Goal: Information Seeking & Learning: Check status

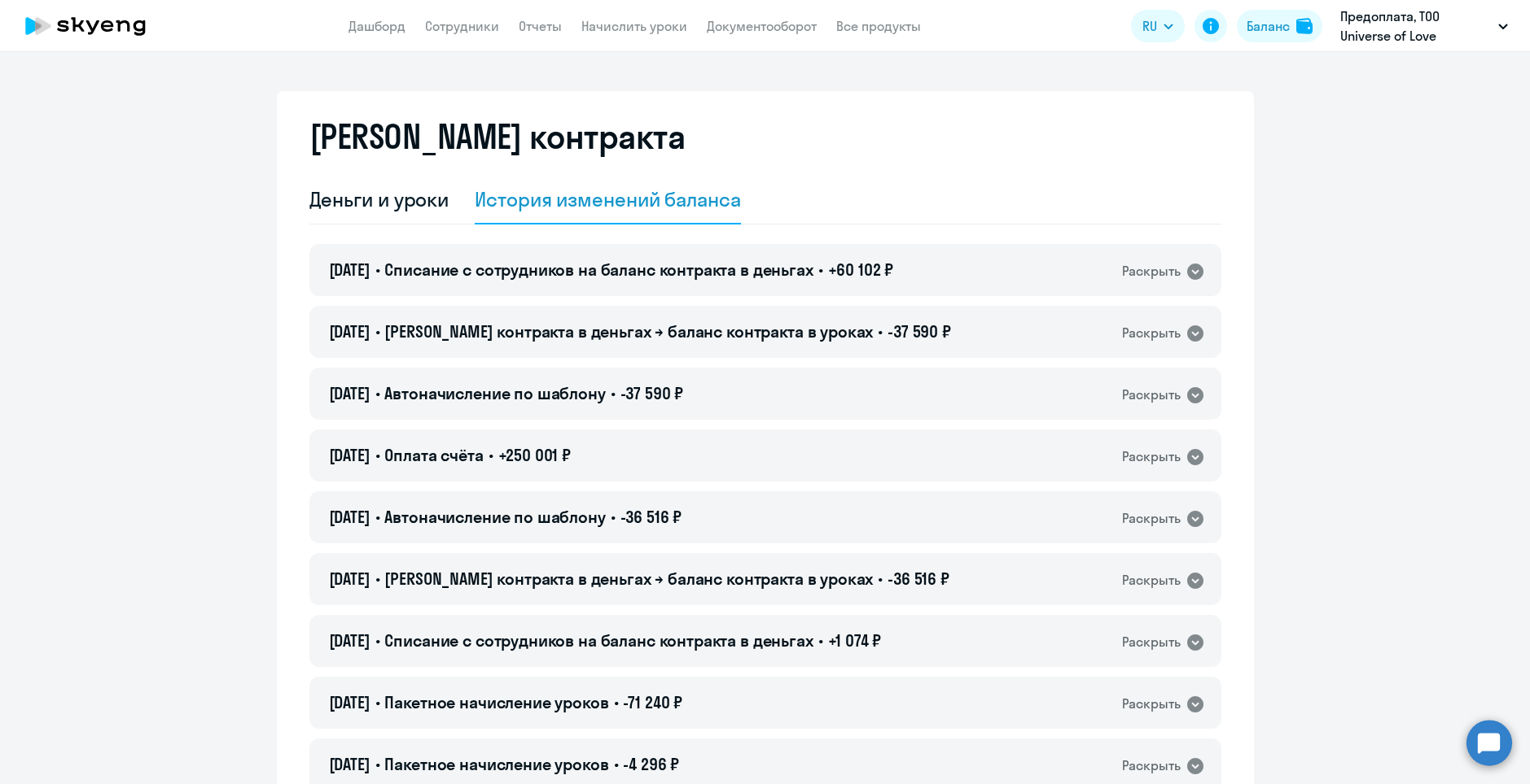
select select "english_adult_not_native_speaker"
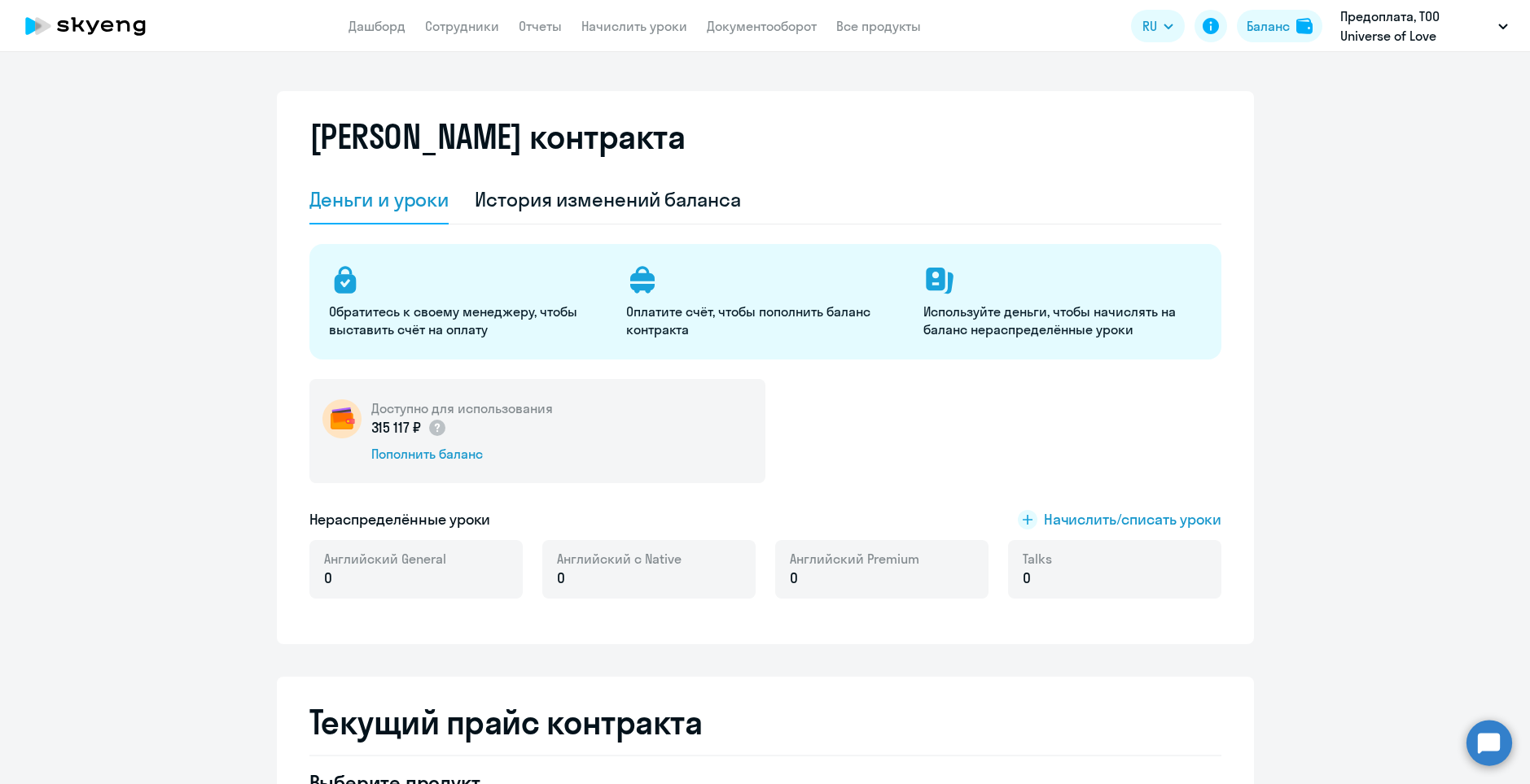
select select "english_adult_not_native_speaker"
click at [1276, 30] on div "Баланс" at bounding box center [1268, 26] width 44 height 20
click at [1310, 25] on img at bounding box center [1304, 26] width 16 height 16
click at [534, 214] on div "История изменений баланса" at bounding box center [608, 199] width 266 height 49
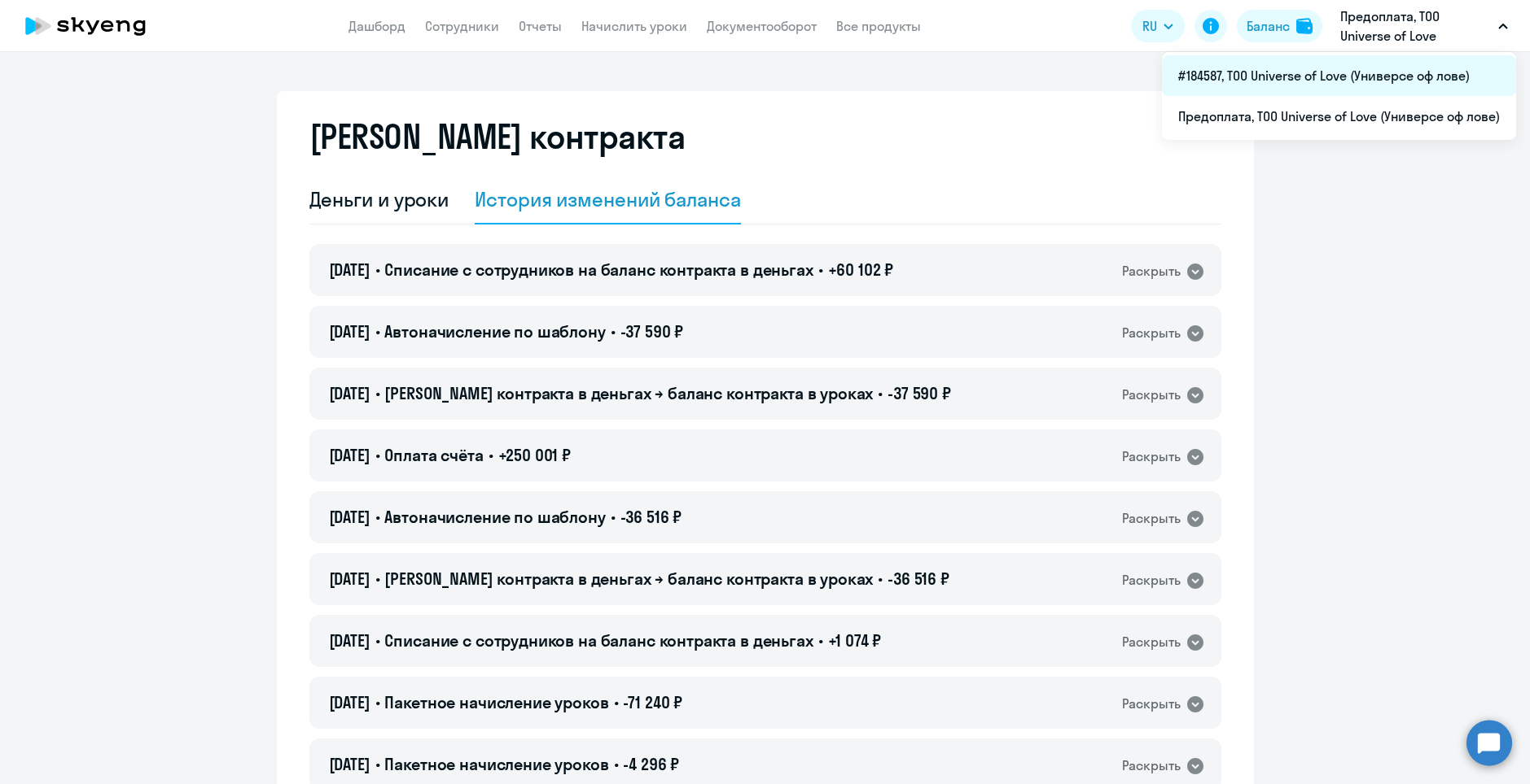
click at [1393, 67] on li "#184587, ТОО Universe of Love (Универсе оф лове)" at bounding box center [1339, 75] width 354 height 41
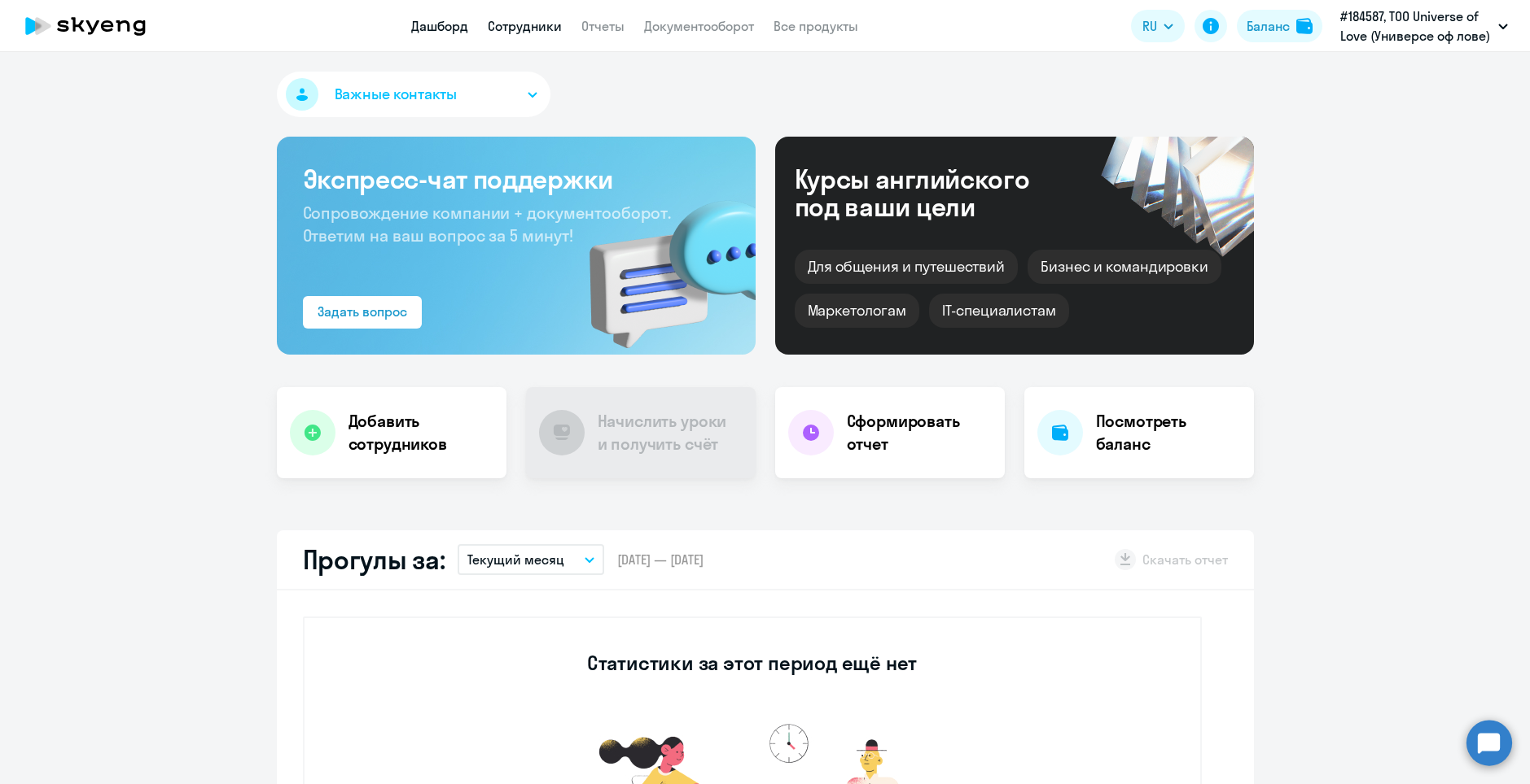
click at [508, 18] on link "Сотрудники" at bounding box center [525, 26] width 74 height 16
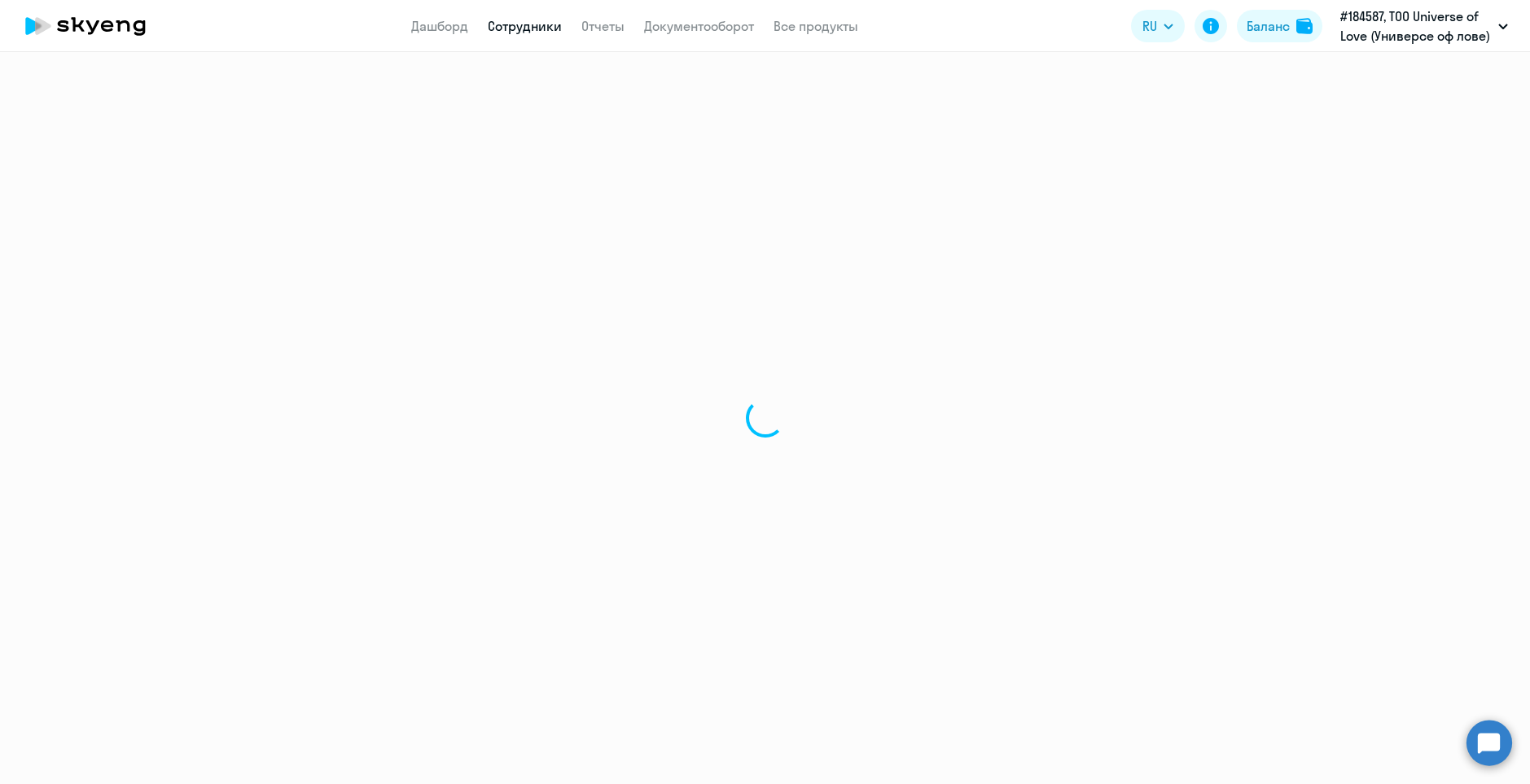
select select "30"
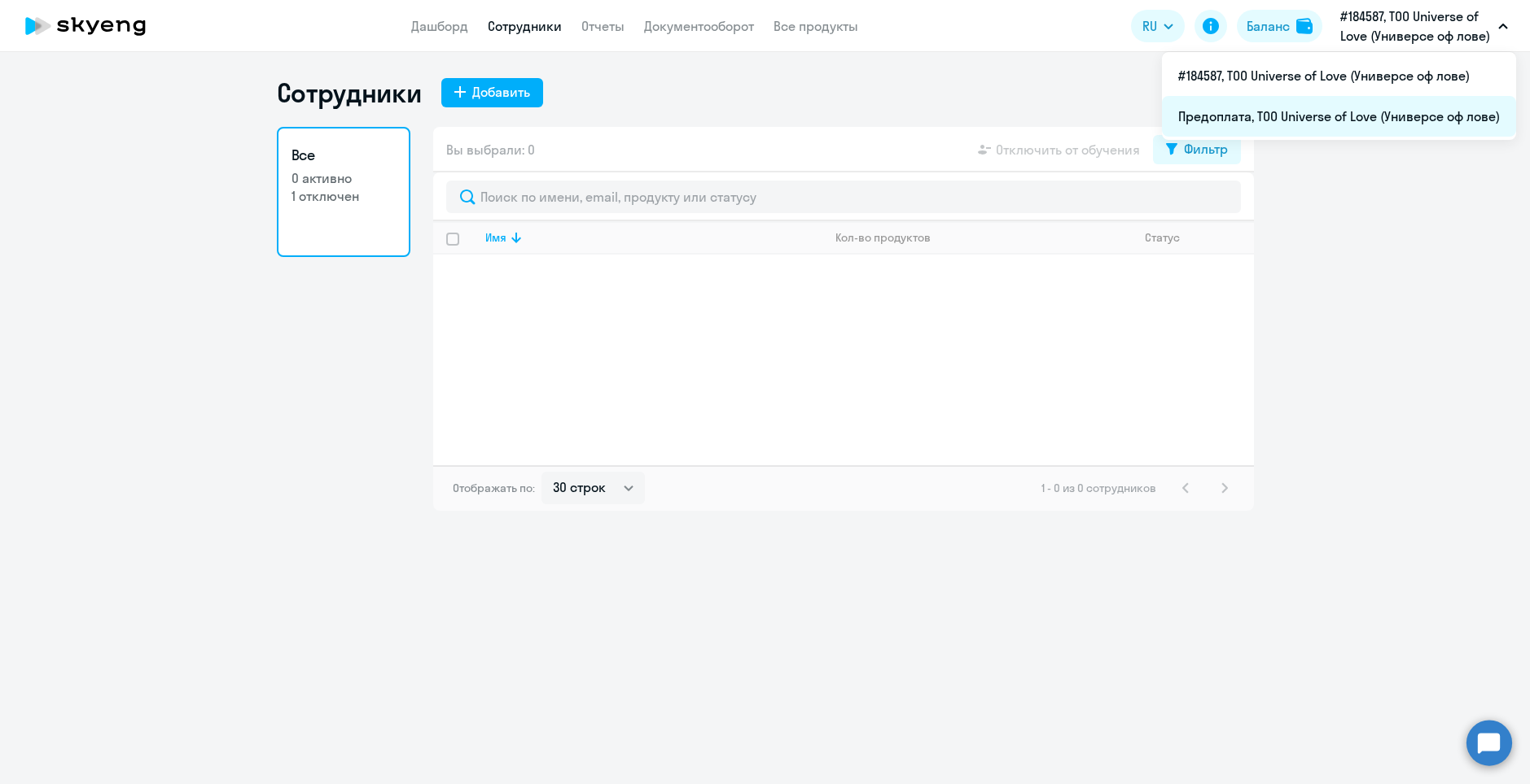
click at [1346, 116] on li "Предоплата, ТОО Universe of Love (Универсе оф лове)" at bounding box center [1339, 116] width 354 height 41
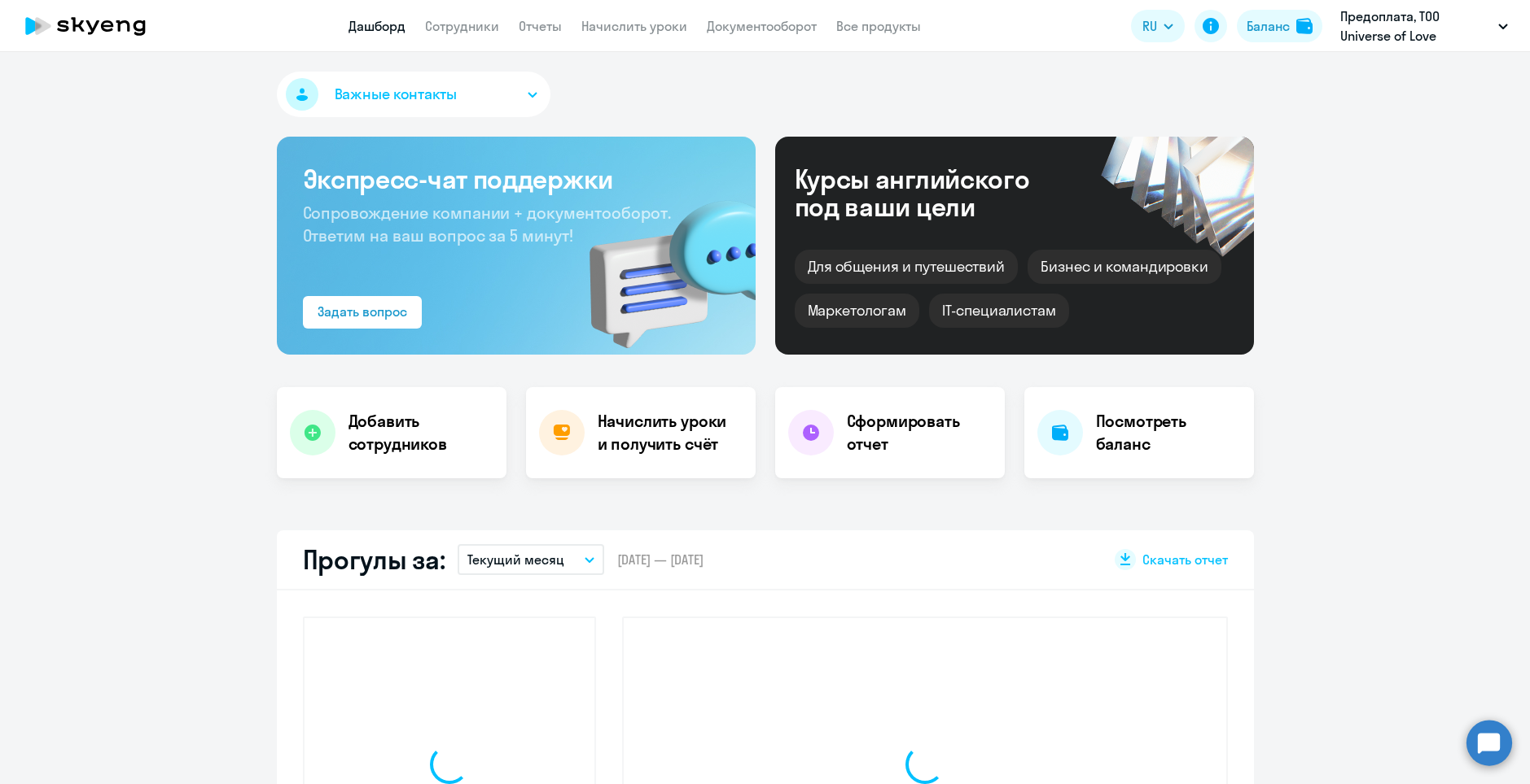
select select "30"
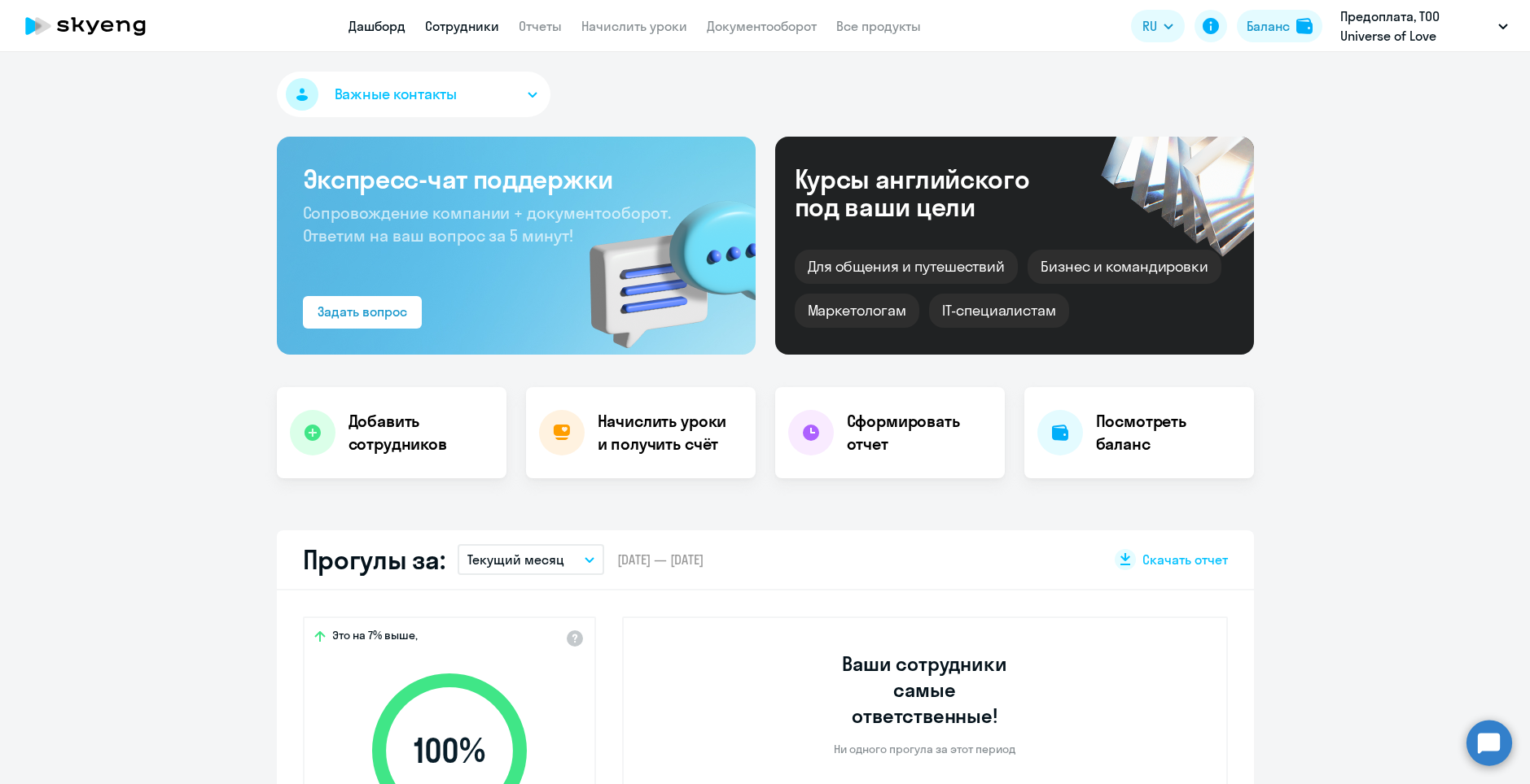
click at [444, 29] on link "Сотрудники" at bounding box center [462, 26] width 74 height 16
select select "30"
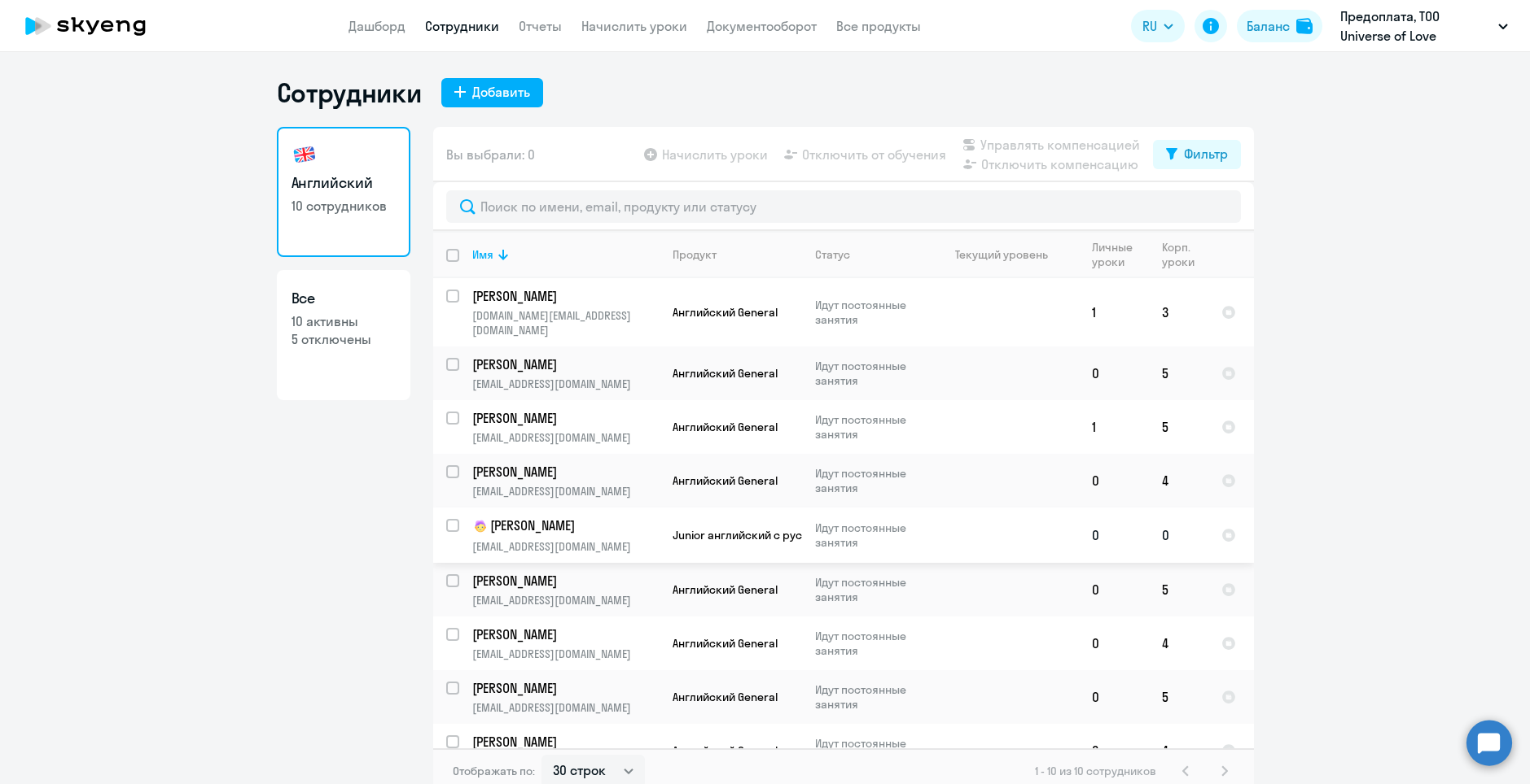
click at [870, 522] on p "Идут постоянные занятия" at bounding box center [871, 535] width 111 height 30
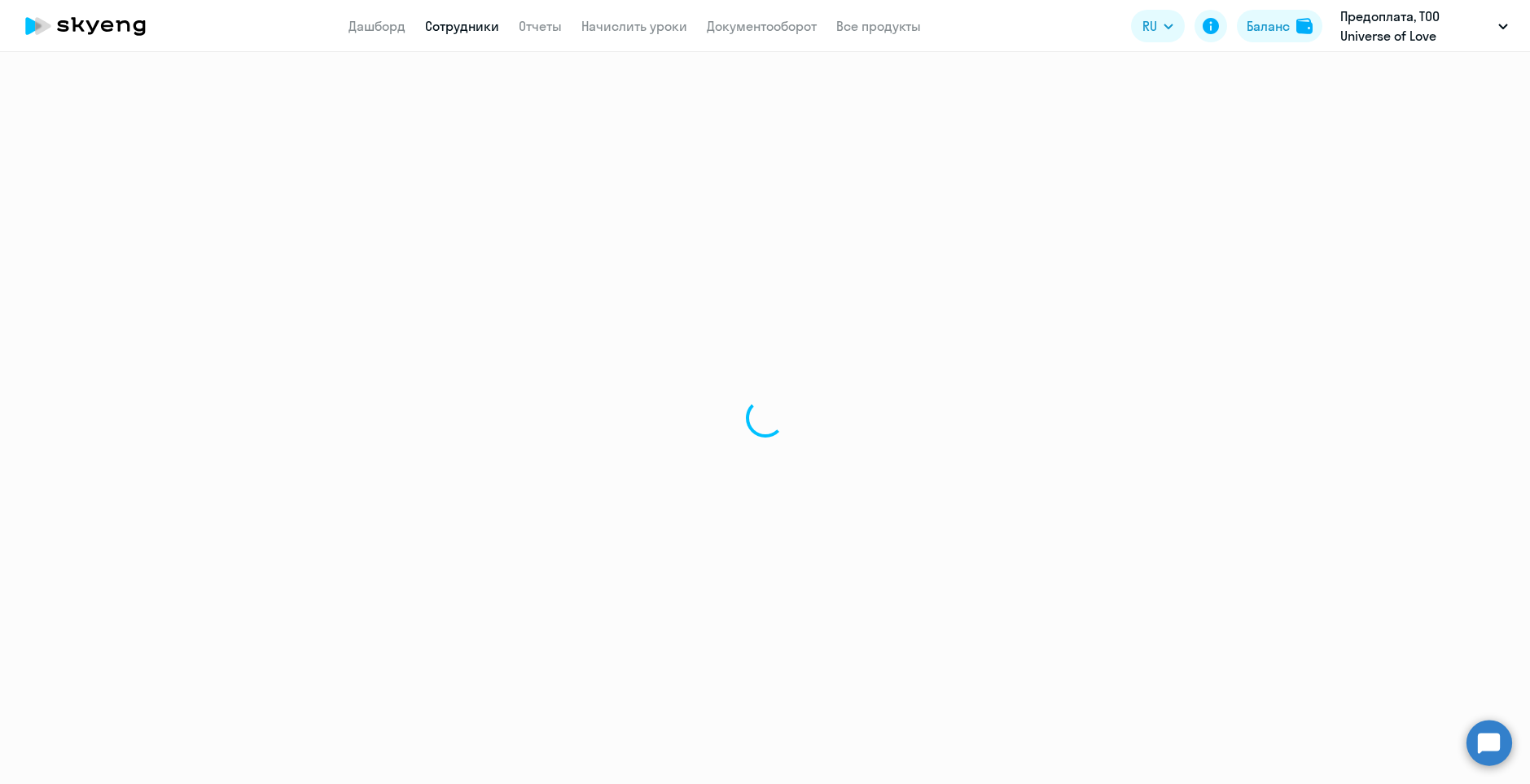
select select "english"
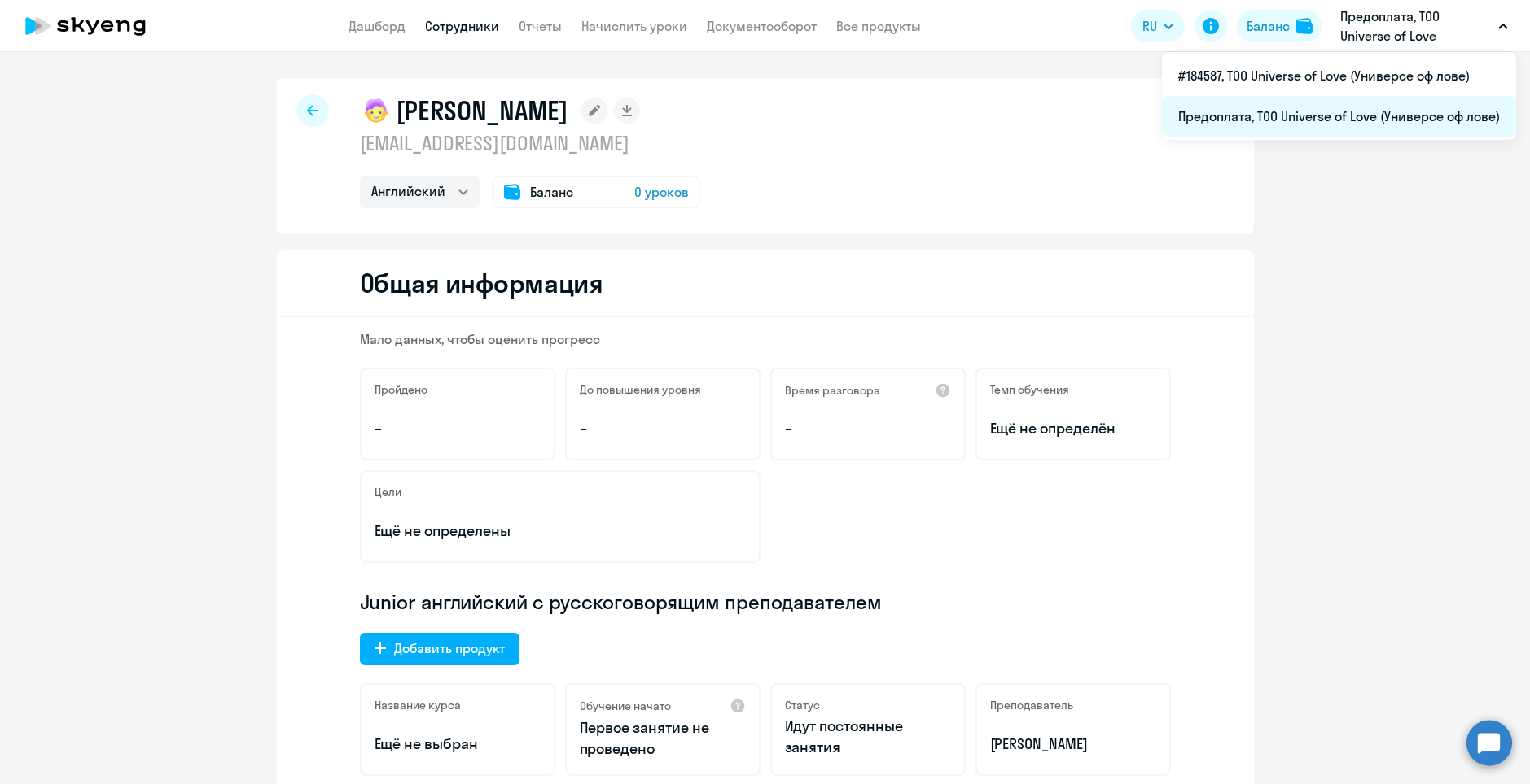
click at [1306, 112] on li "Предоплата, ТОО Universe of Love (Универсе оф лове)" at bounding box center [1339, 116] width 354 height 41
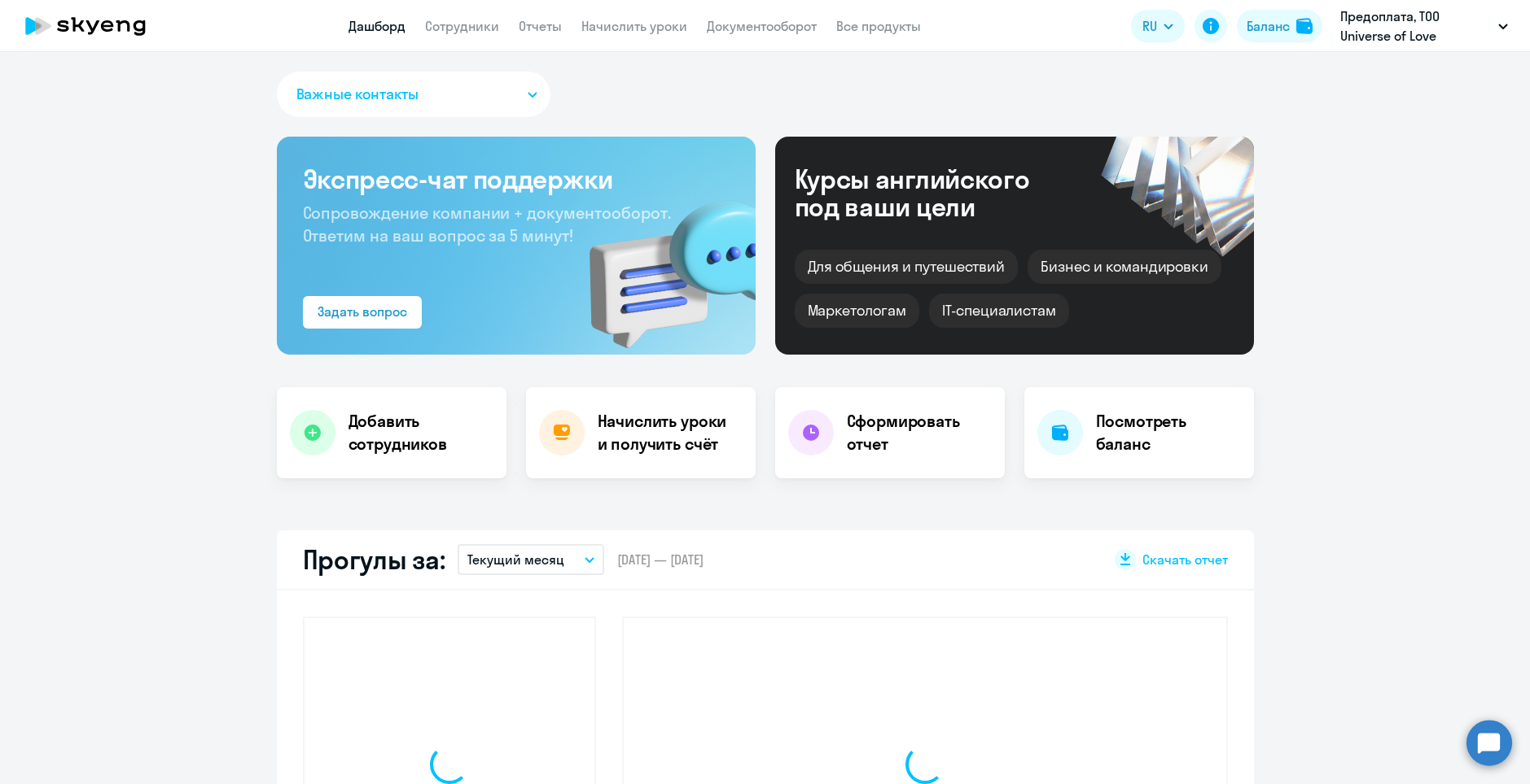
select select "30"
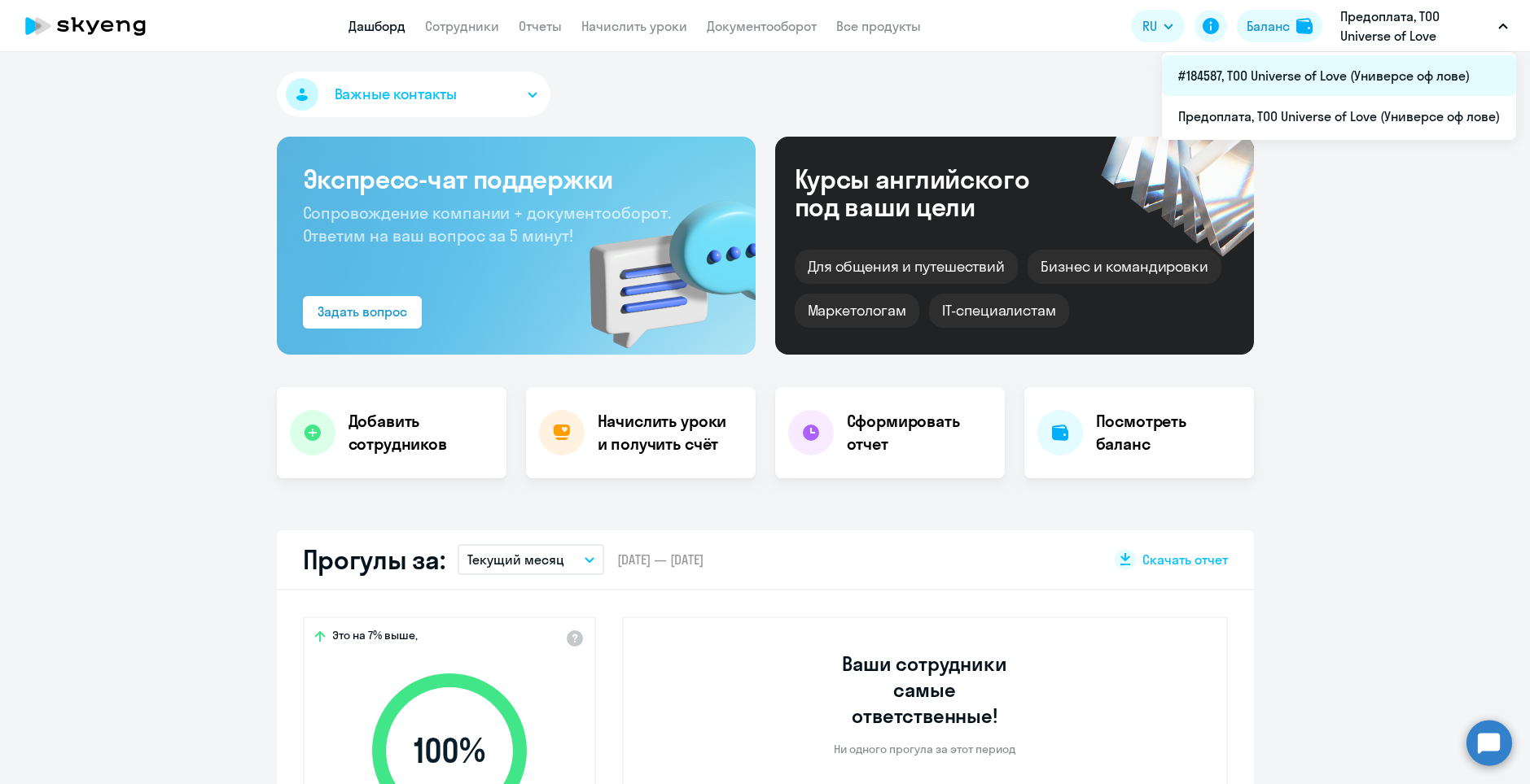
click at [1334, 68] on li "#184587, ТОО Universe of Love (Универсе оф лове)" at bounding box center [1339, 75] width 354 height 41
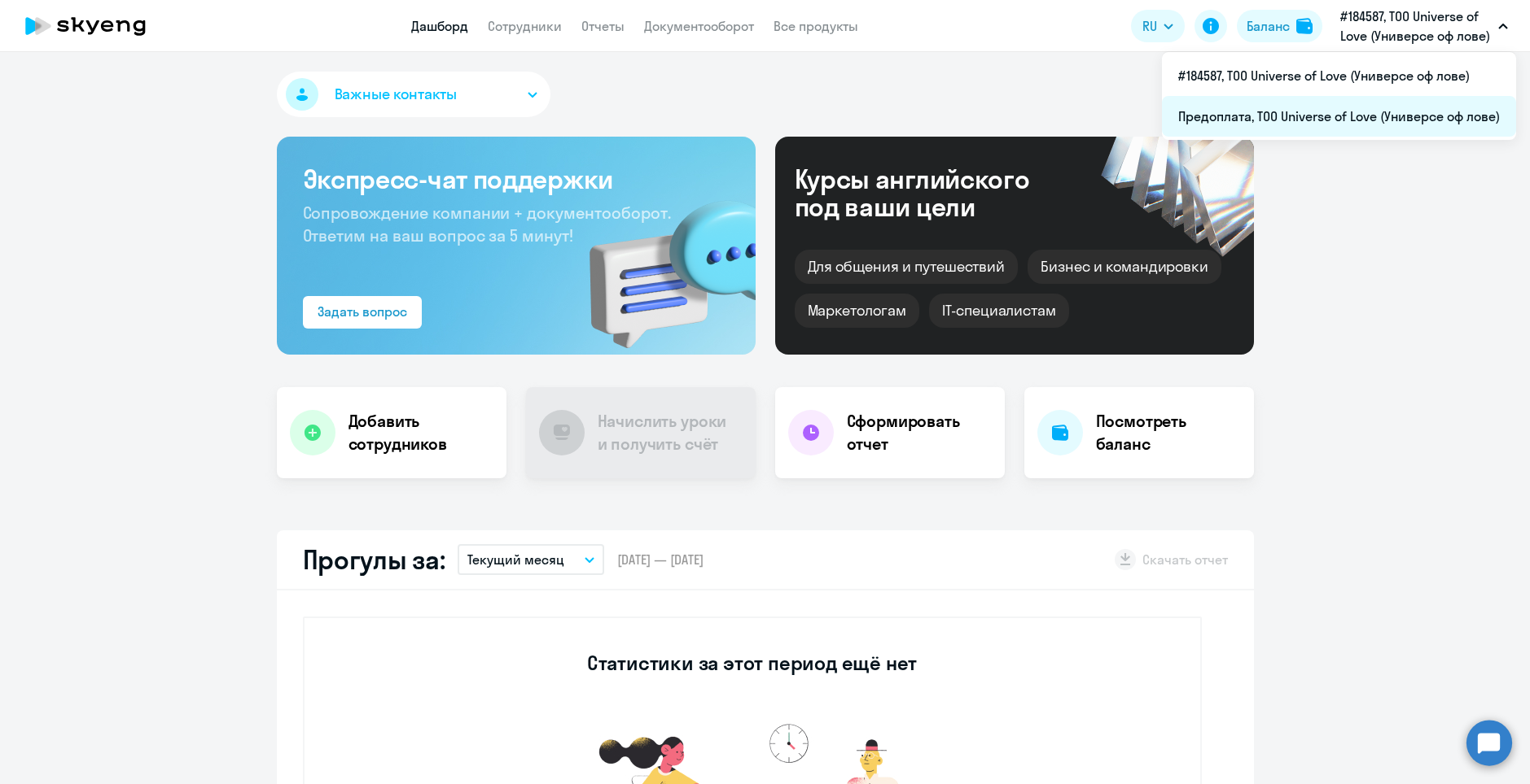
click at [1270, 130] on li "Предоплата, ТОО Universe of Love (Универсе оф лове)" at bounding box center [1339, 116] width 354 height 41
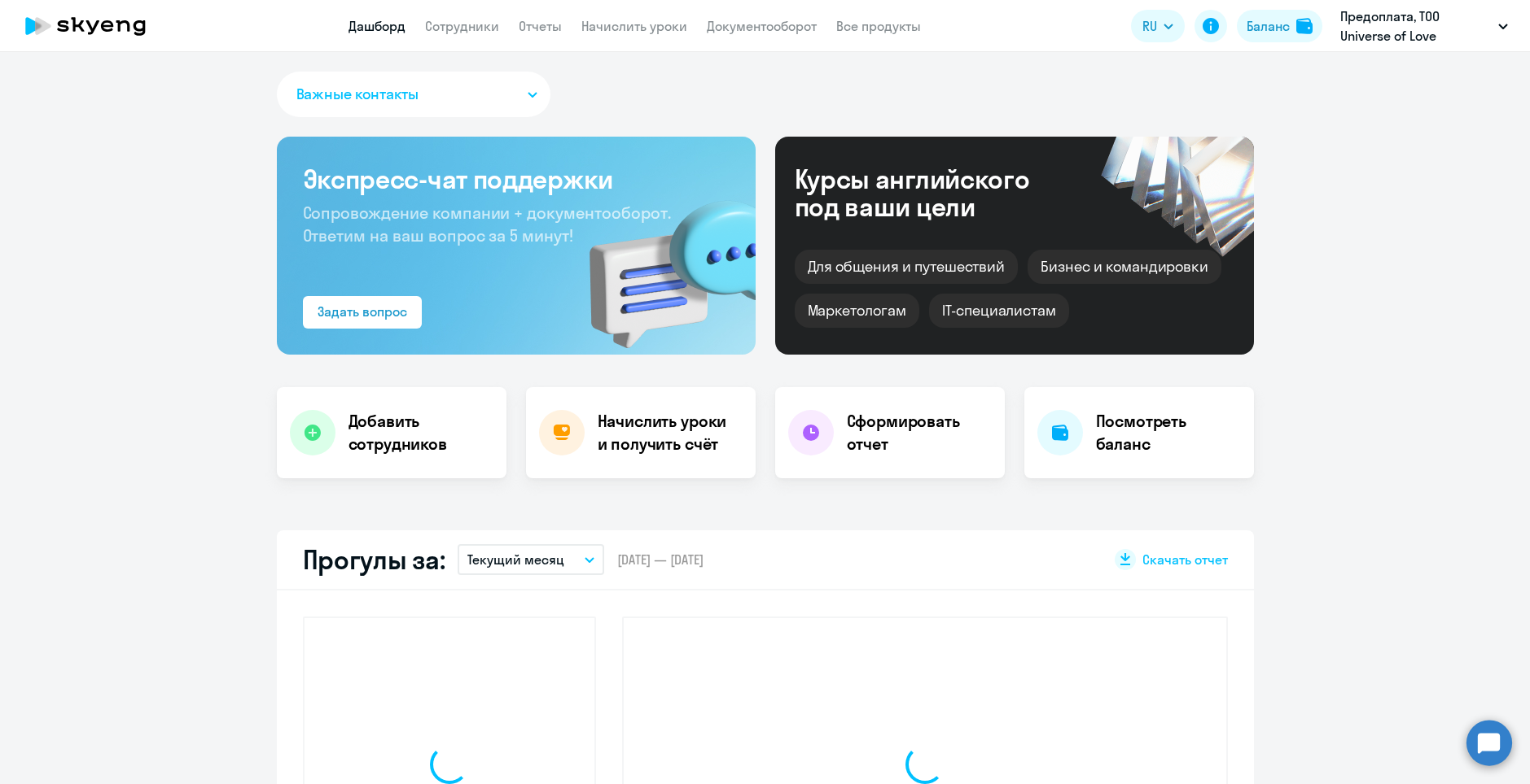
select select "30"
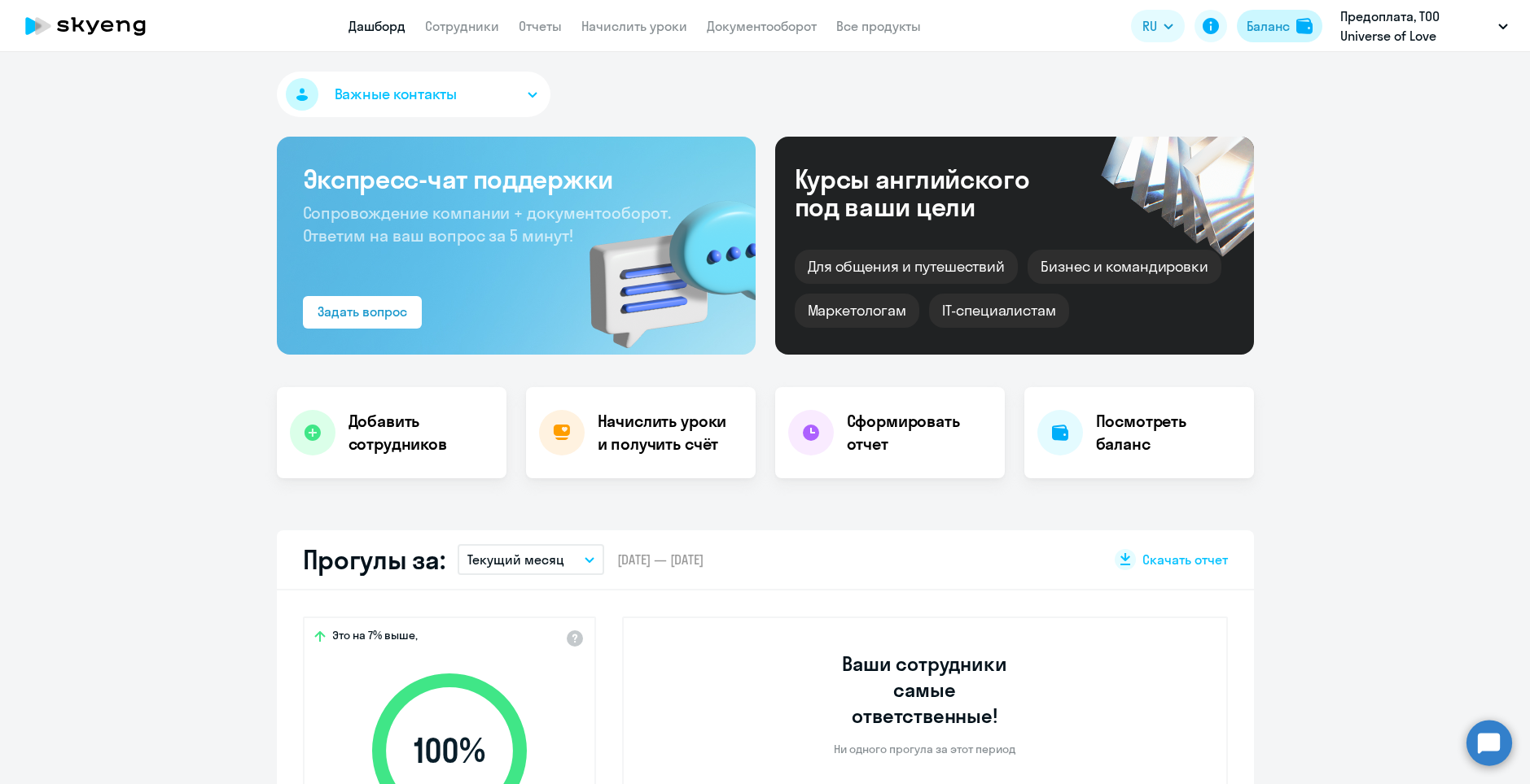
click at [1267, 25] on div "Баланс" at bounding box center [1268, 26] width 44 height 20
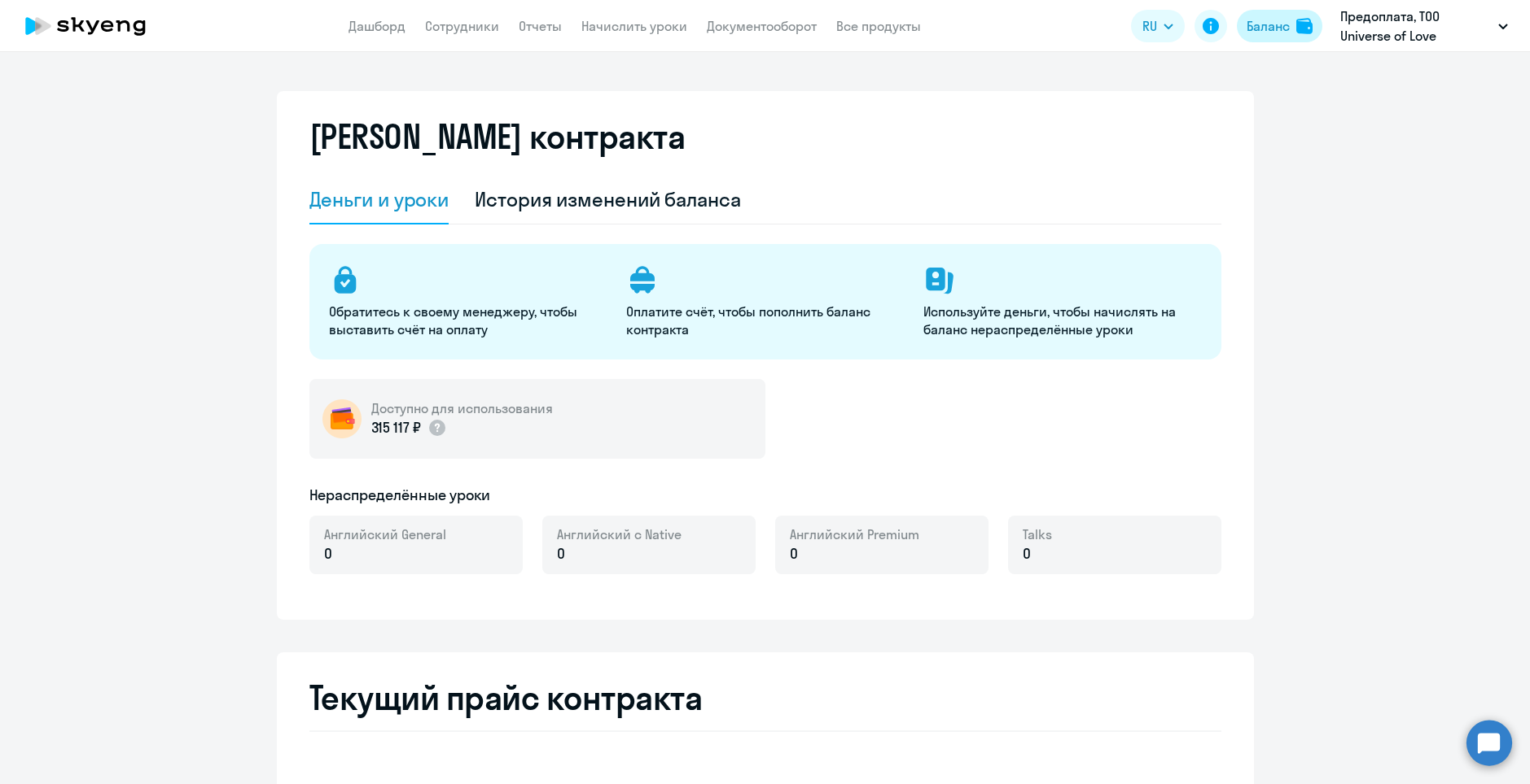
select select "english_adult_not_native_speaker"
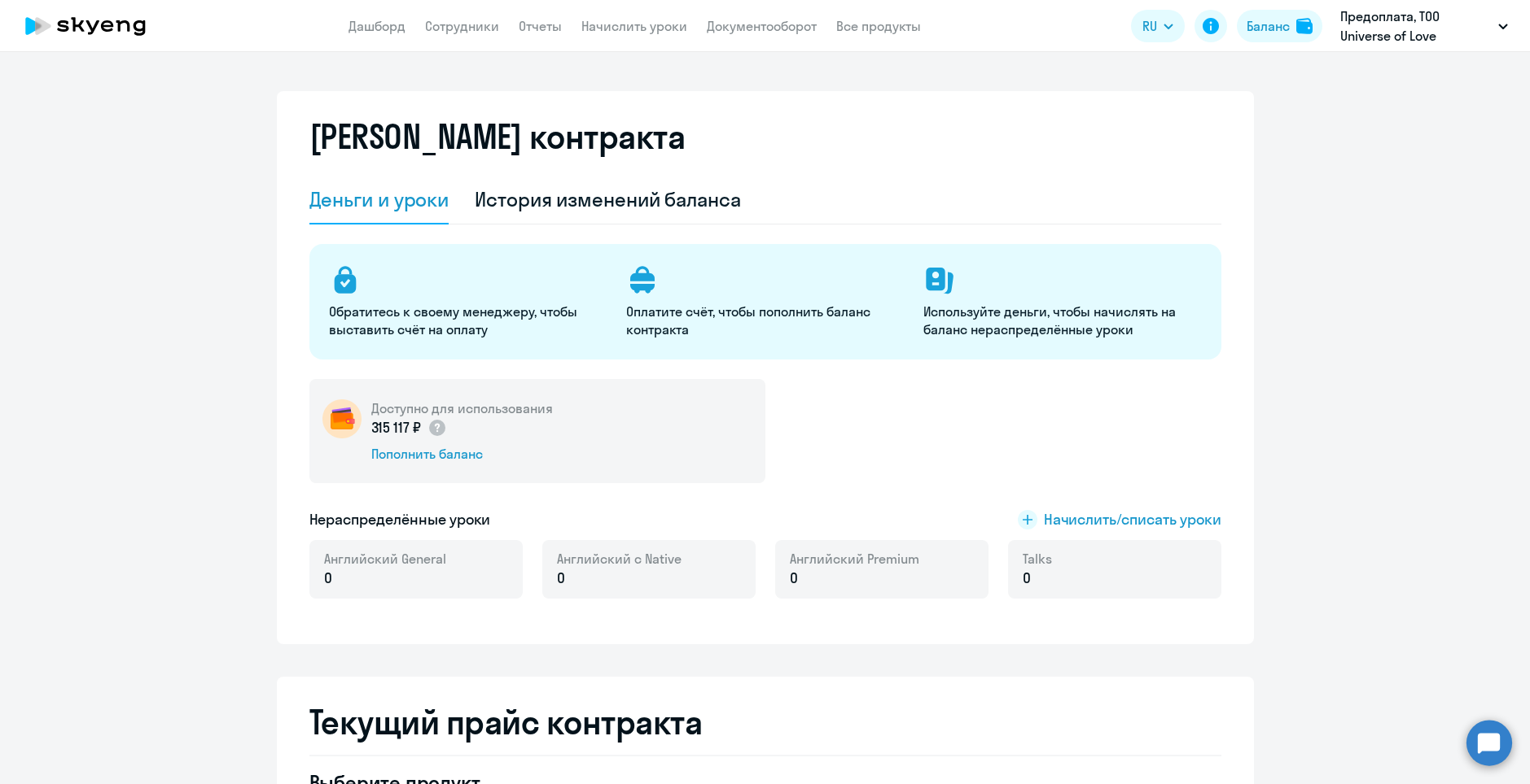
select select "english_adult_not_native_speaker"
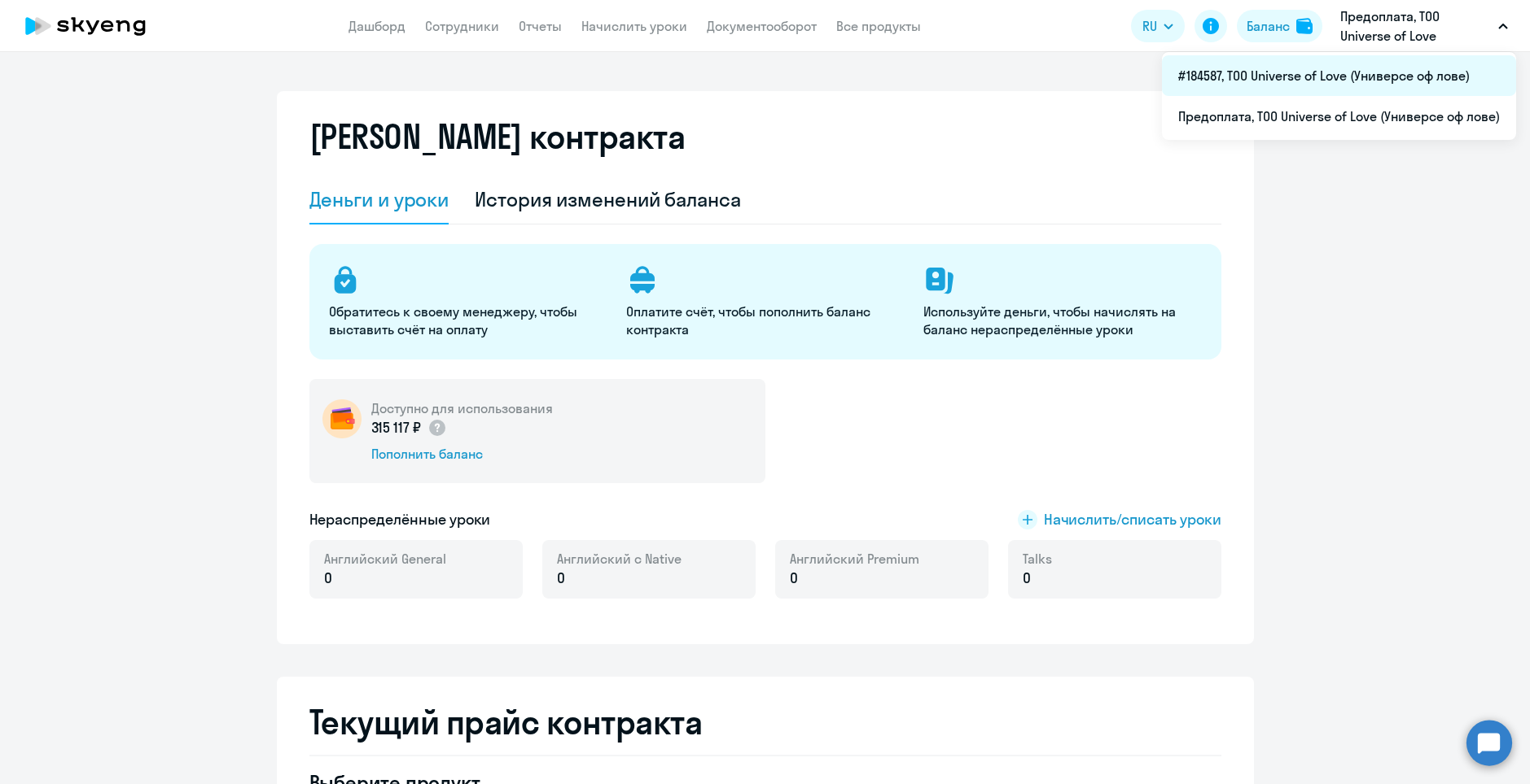
click at [1289, 82] on li "#184587, ТОО Universe of Love (Универсе оф лове)" at bounding box center [1339, 75] width 354 height 41
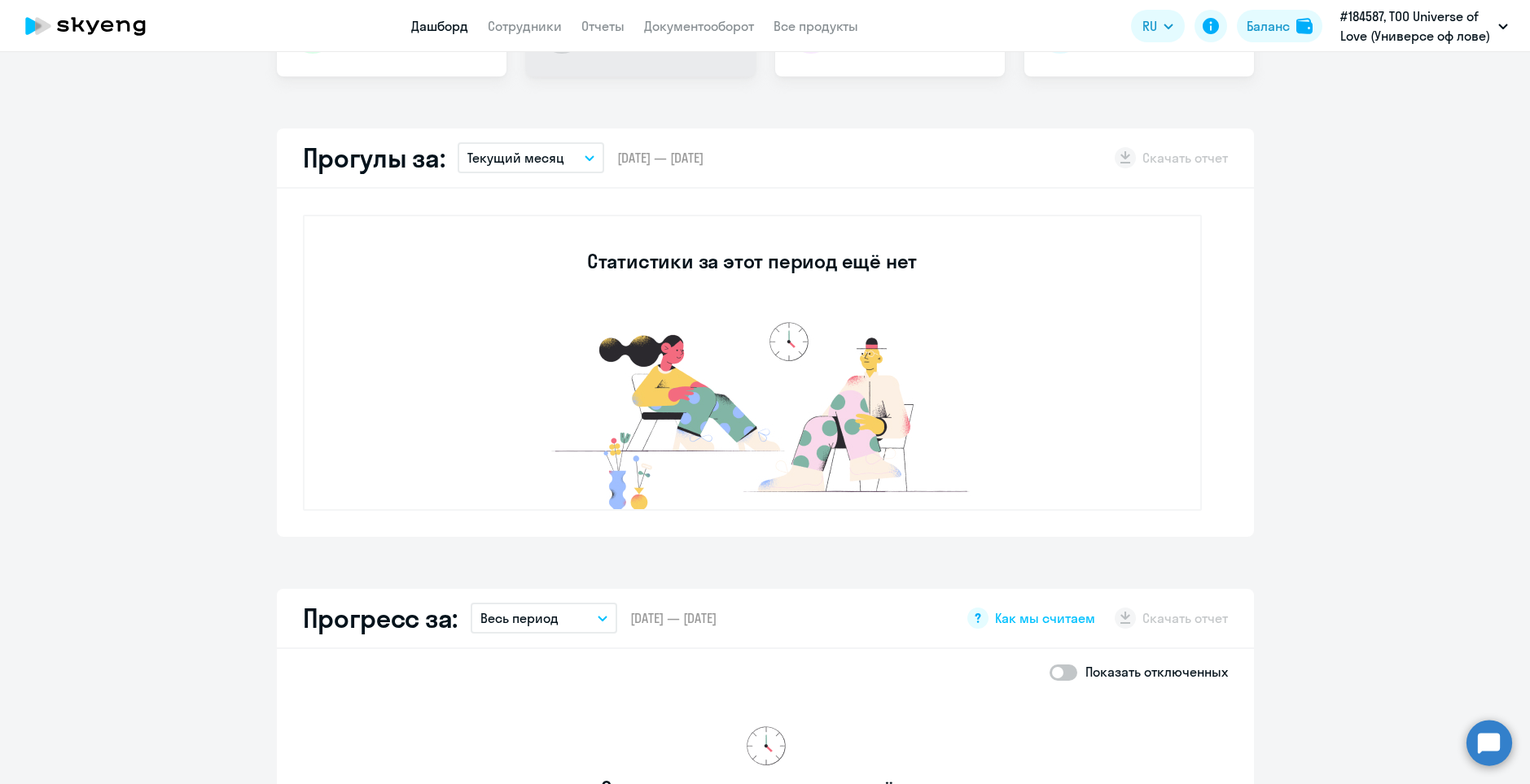
scroll to position [407, 0]
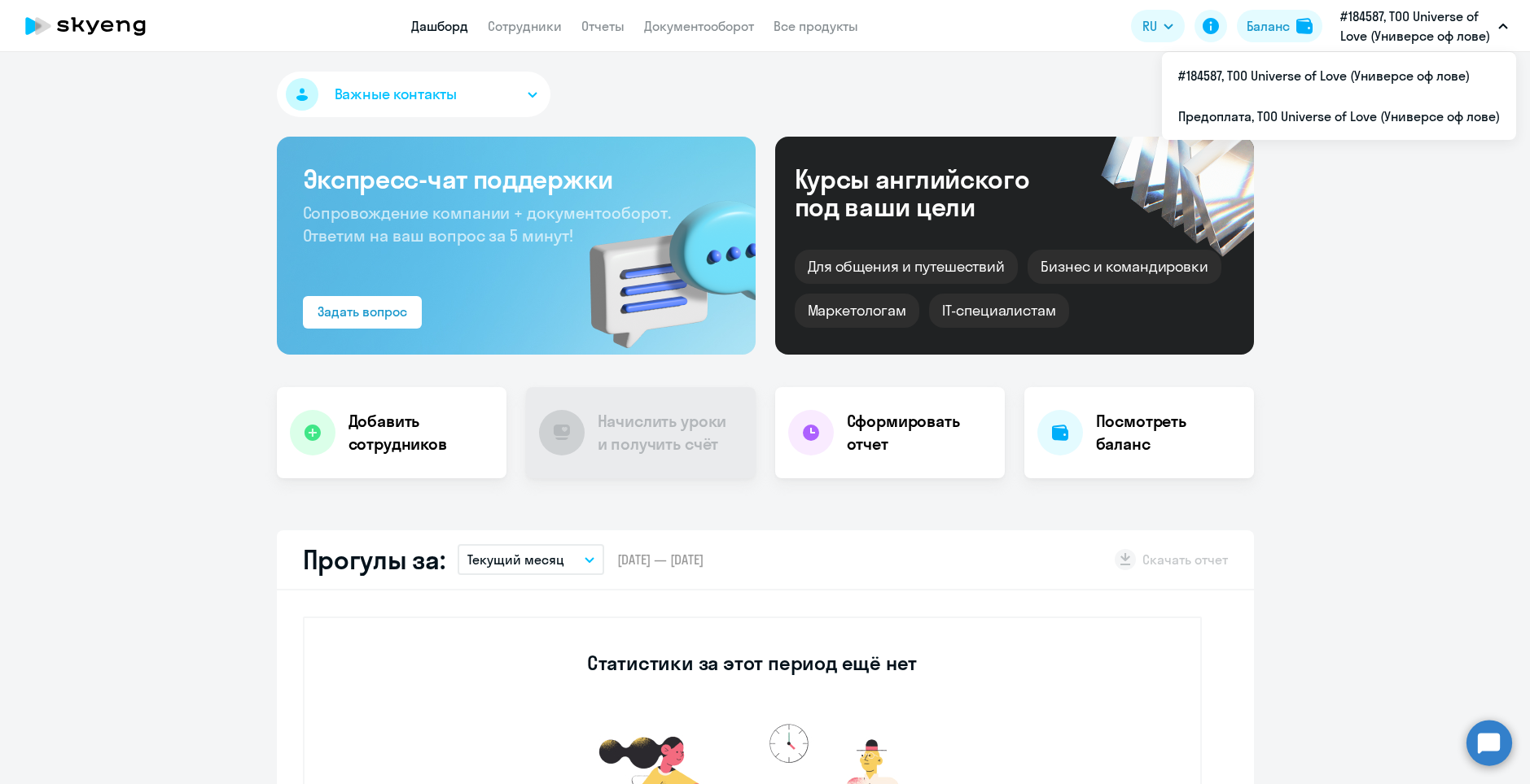
click at [1430, 36] on p "#184587, ТОО Universe of Love (Универсе оф лове)" at bounding box center [1415, 26] width 152 height 39
click at [1285, 109] on li "Предоплата, ТОО Universe of Love (Универсе оф лове)" at bounding box center [1339, 116] width 354 height 41
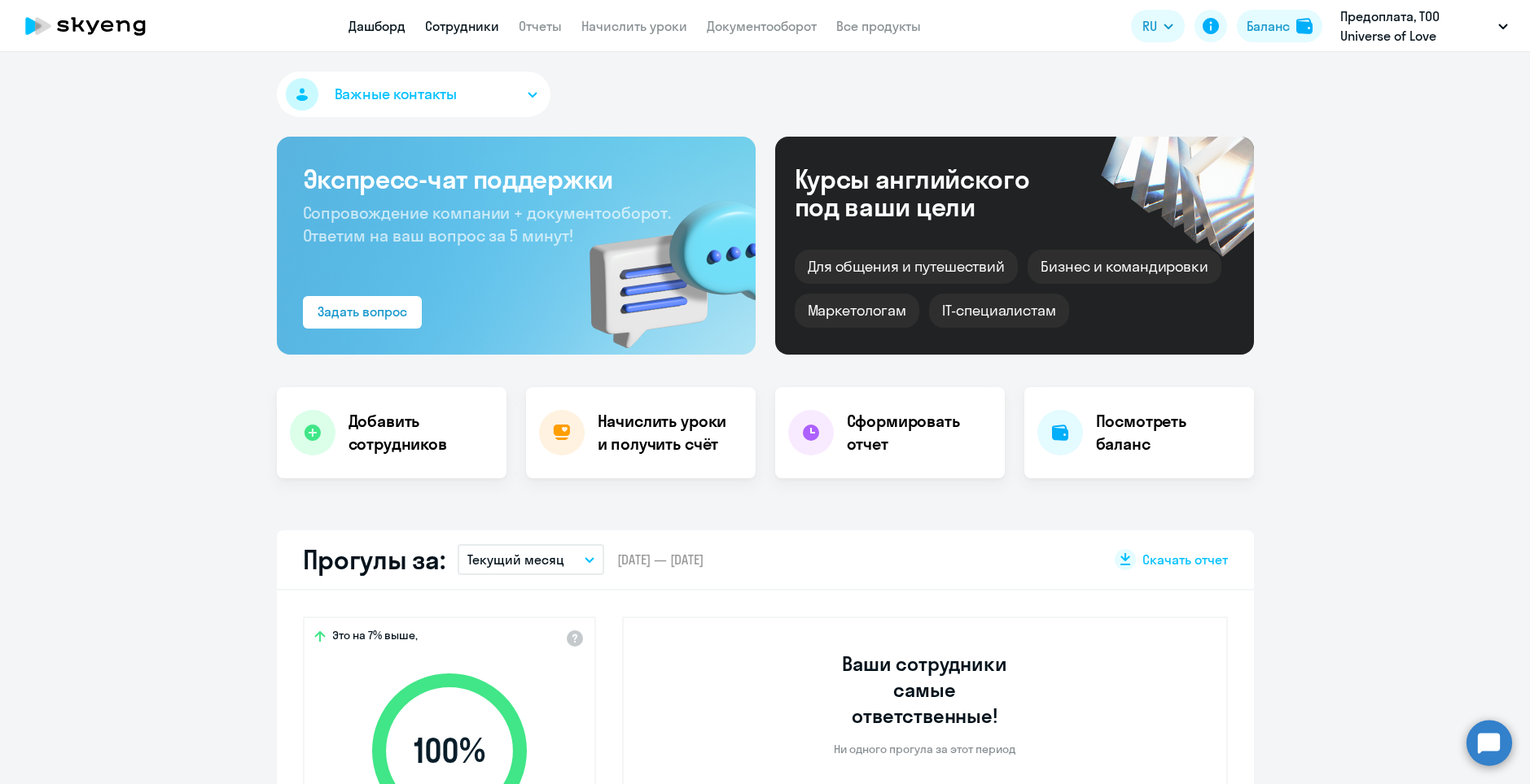
click at [466, 29] on link "Сотрудники" at bounding box center [462, 26] width 74 height 16
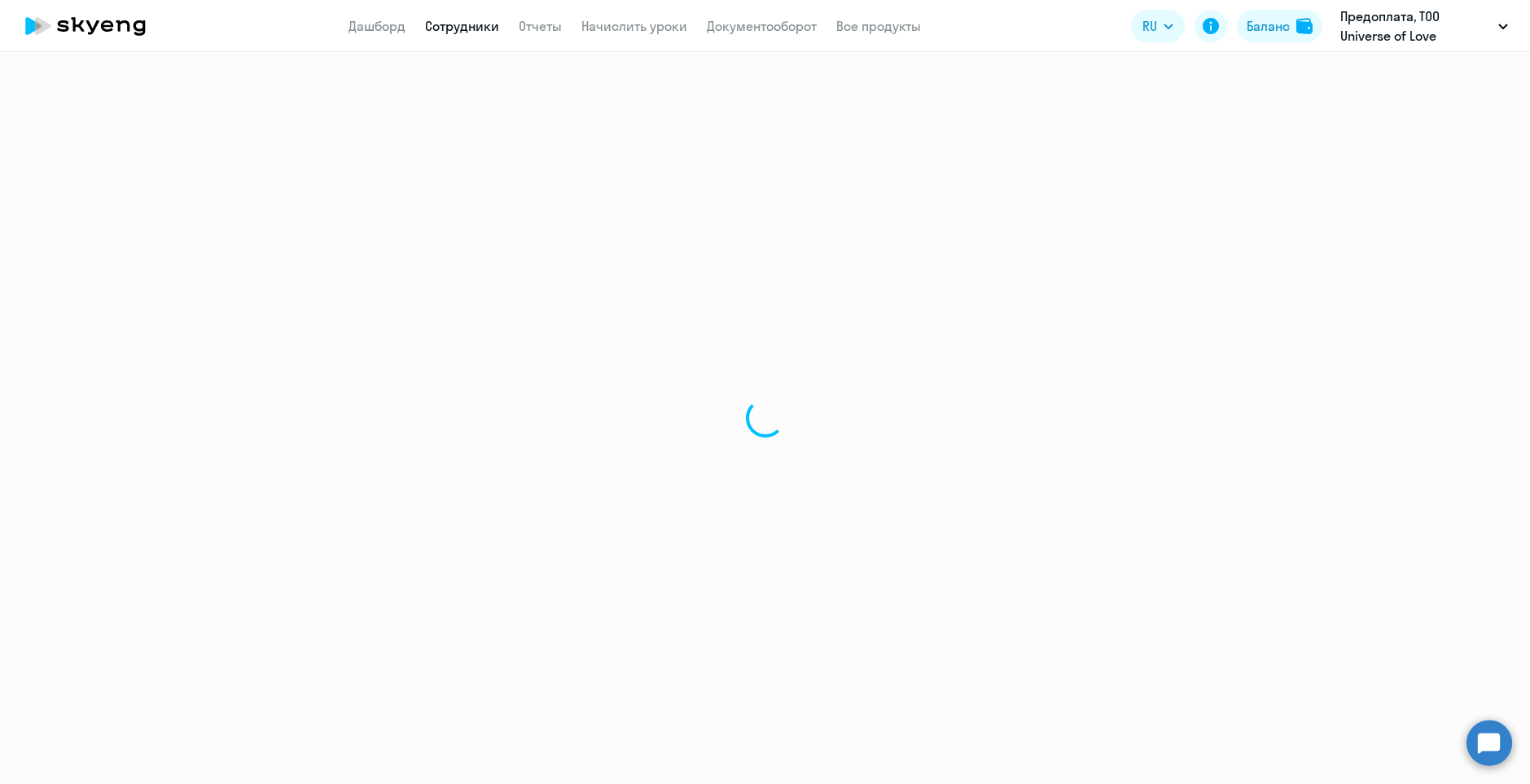
select select "30"
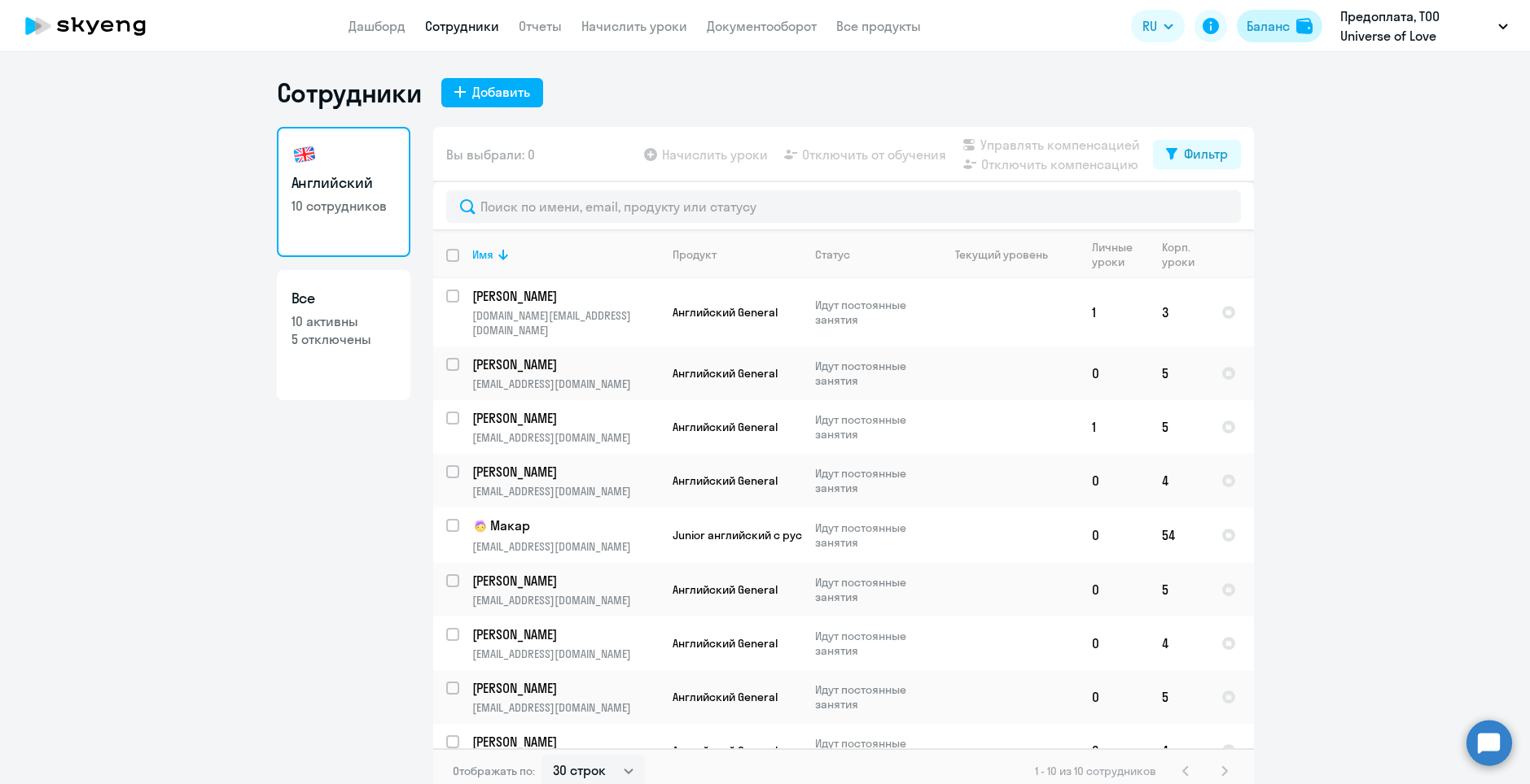
click at [1286, 25] on div "Баланс" at bounding box center [1268, 26] width 44 height 20
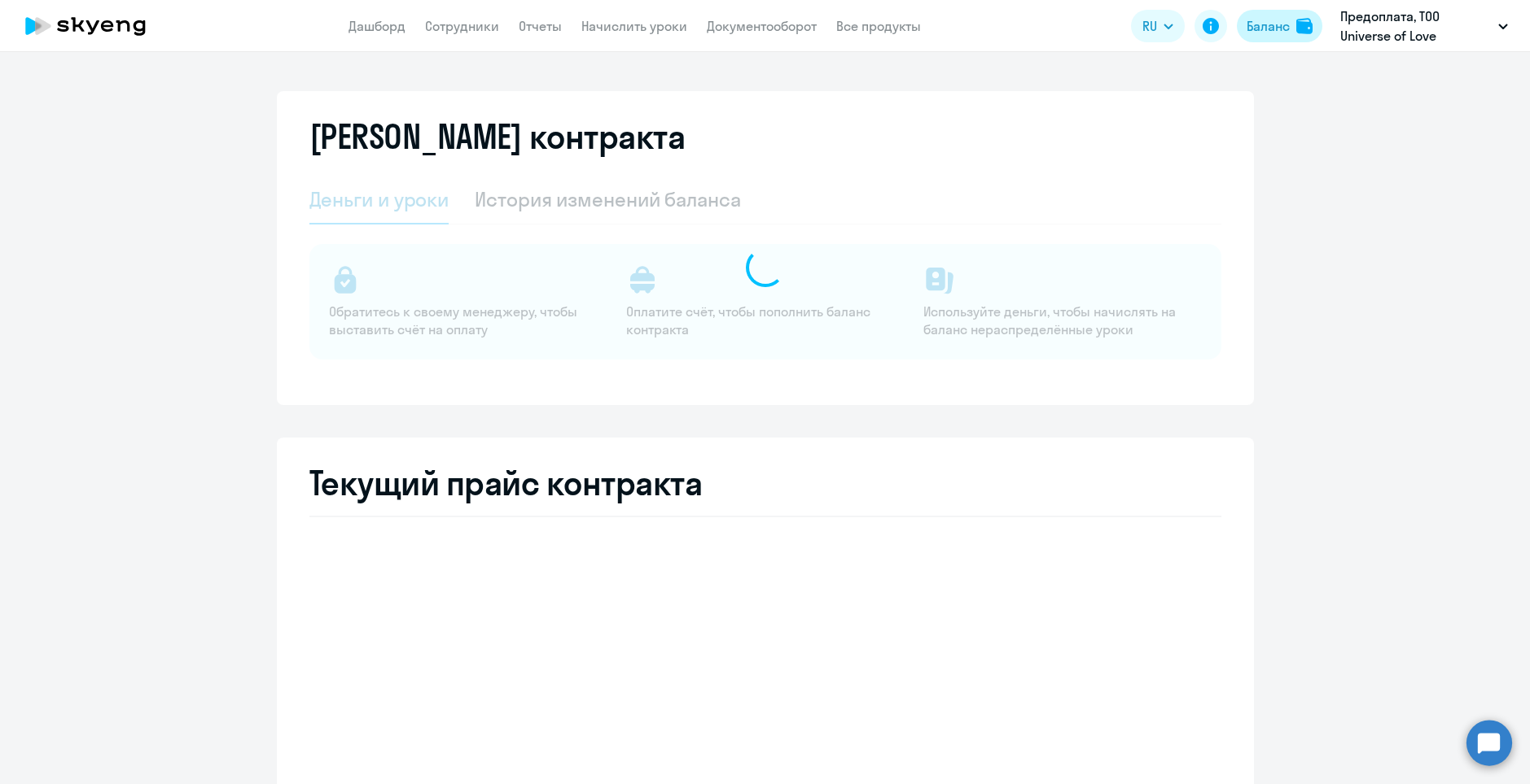
select select "english_adult_not_native_speaker"
